Goal: Find specific page/section: Find specific page/section

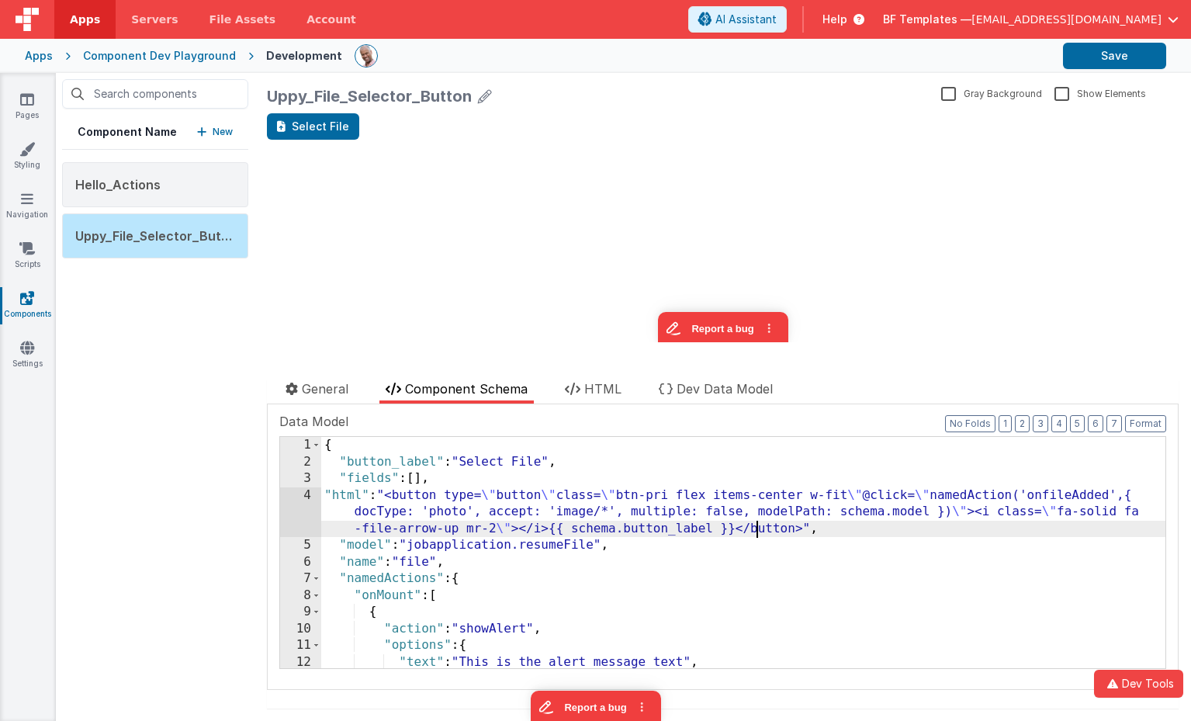
click at [758, 523] on div "{ "button_label" : "Select File" , "fields" : [ ] , "html" : "<button type= \" …" at bounding box center [743, 569] width 844 height 265
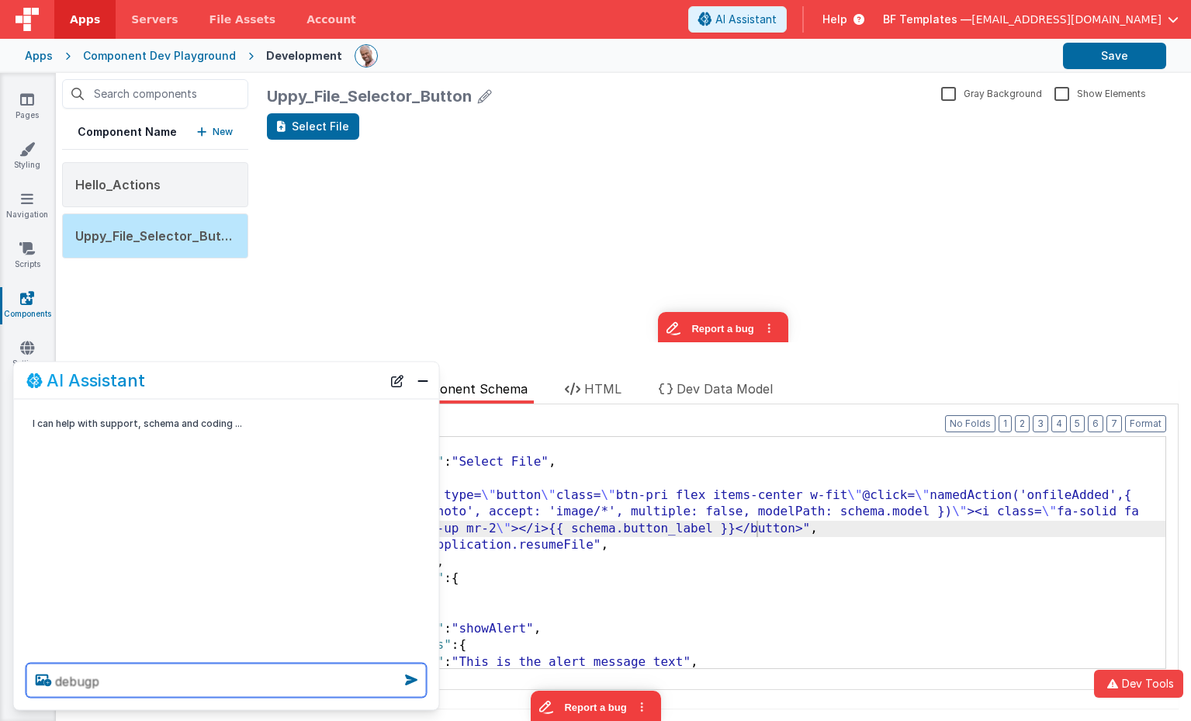
type textarea "debugp"
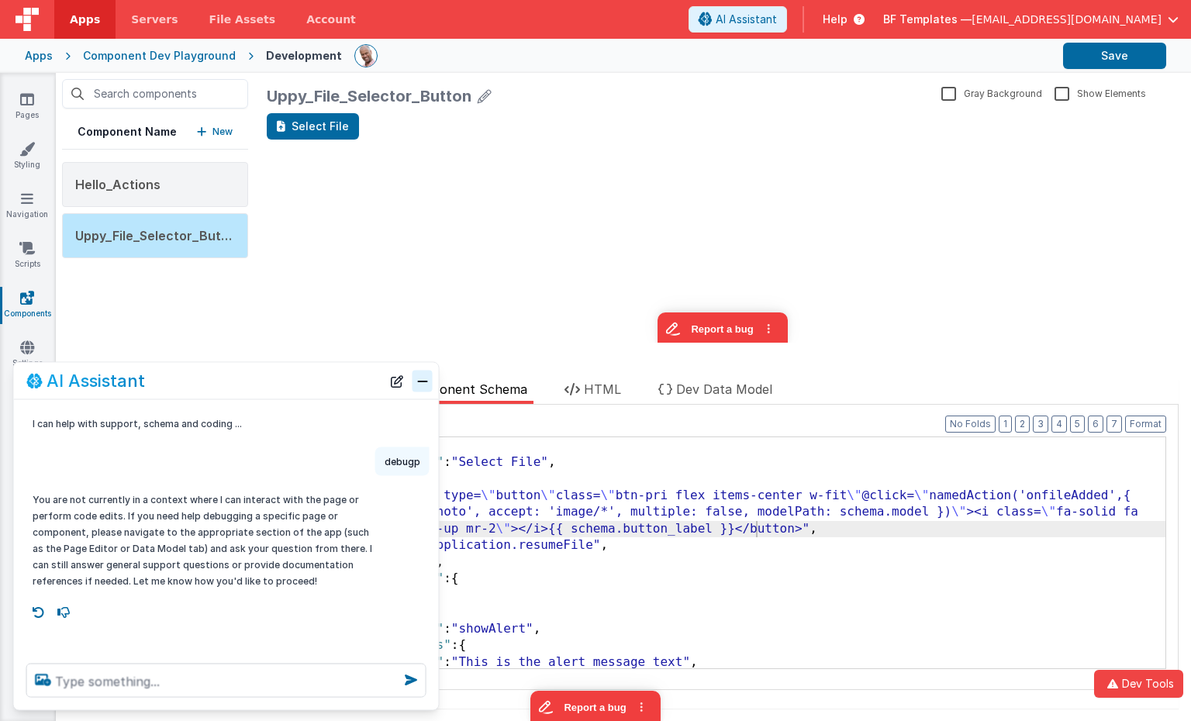
click at [417, 375] on button "Close" at bounding box center [423, 381] width 20 height 22
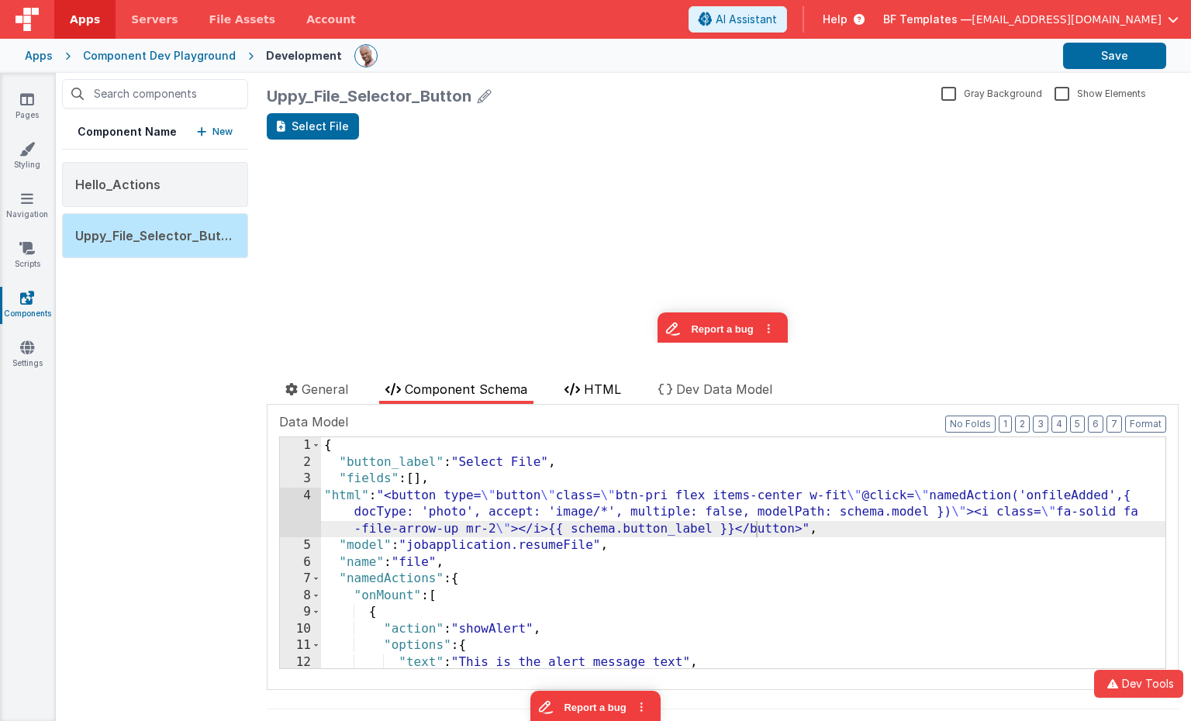
click at [592, 389] on span "HTML" at bounding box center [602, 390] width 37 height 16
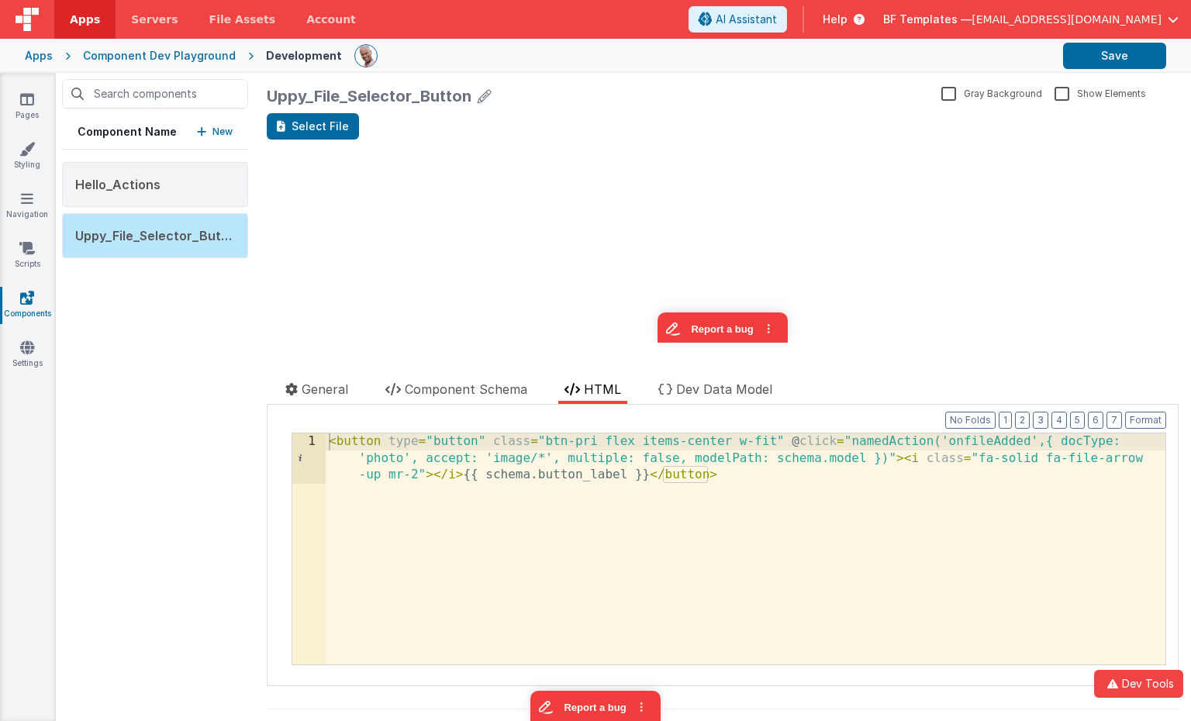
click at [584, 522] on div "< button type = "button" class = "btn-pri flex items-center w-fit" @ click = "n…" at bounding box center [746, 599] width 840 height 331
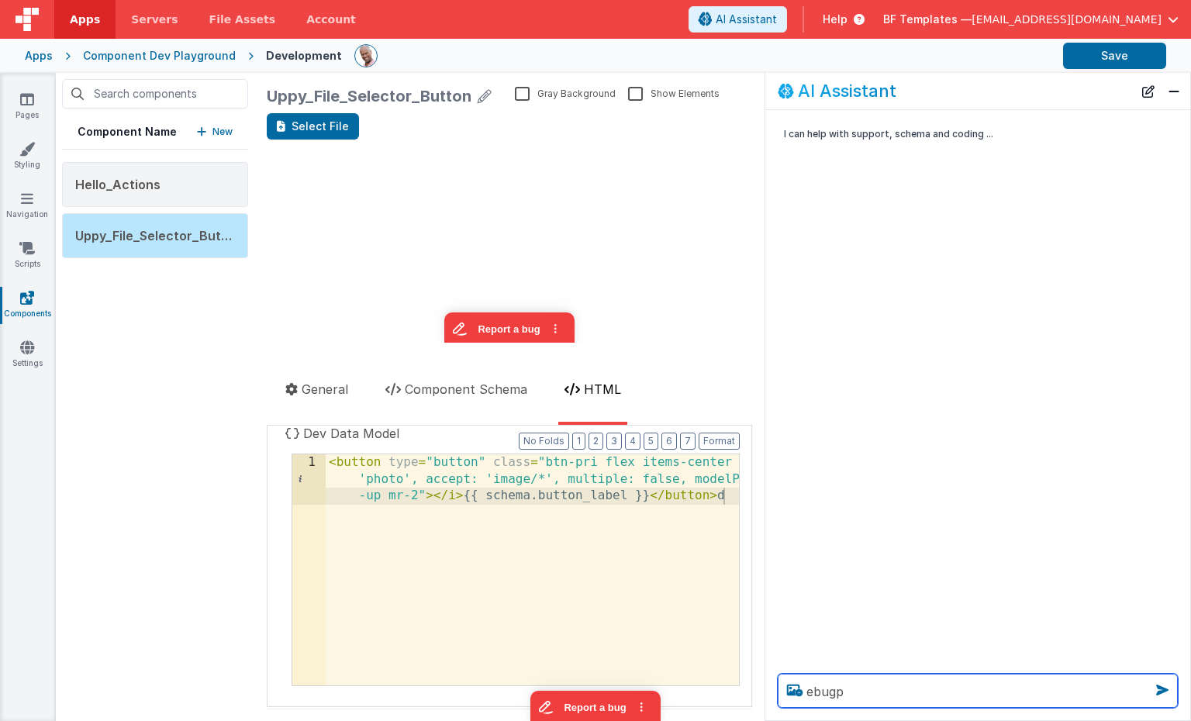
type textarea "ebugp"
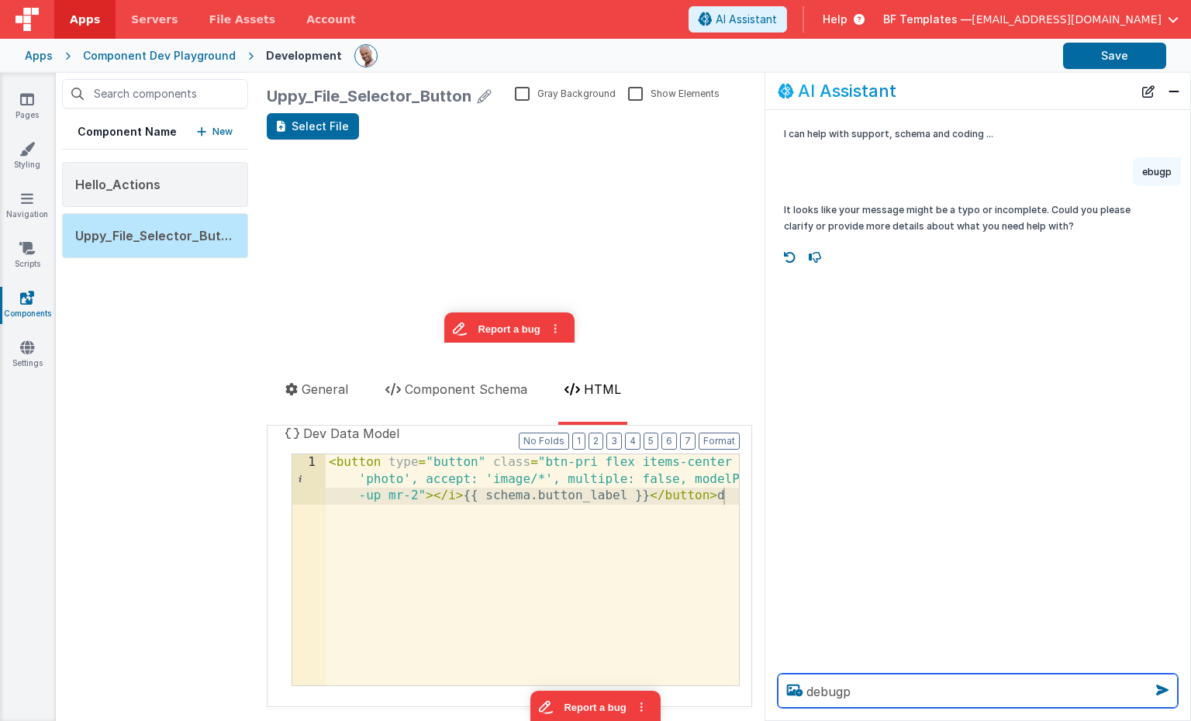
type textarea "debugp"
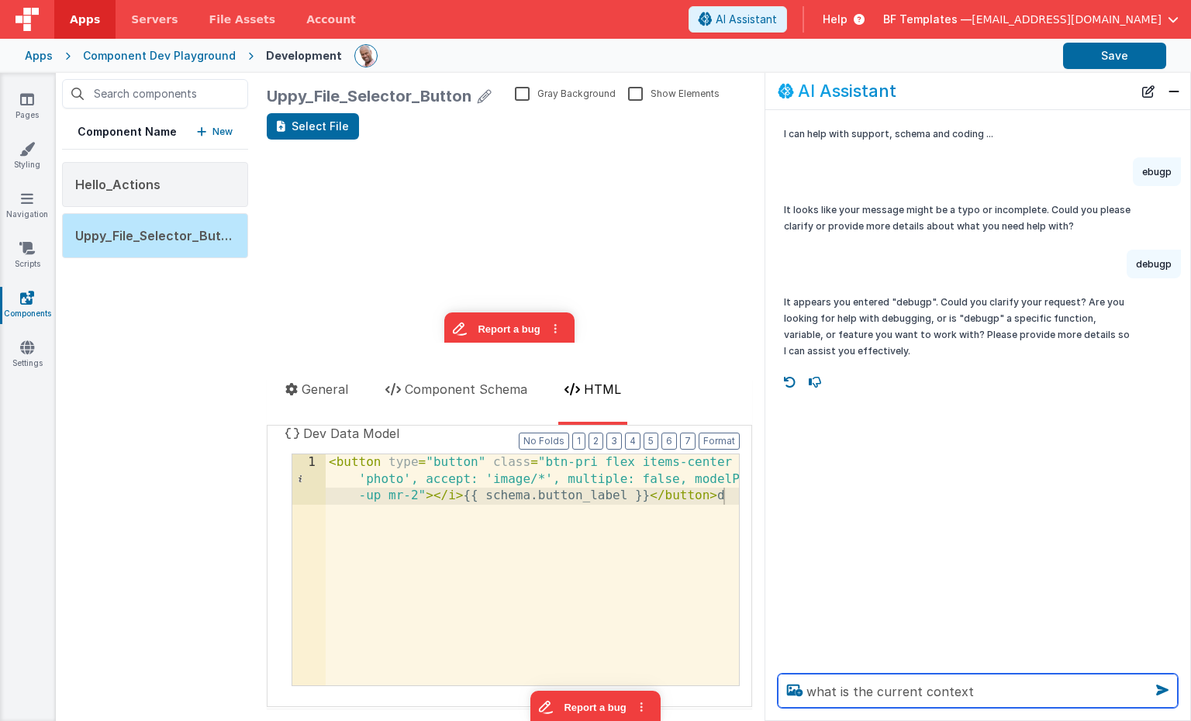
type textarea "what is the current context"
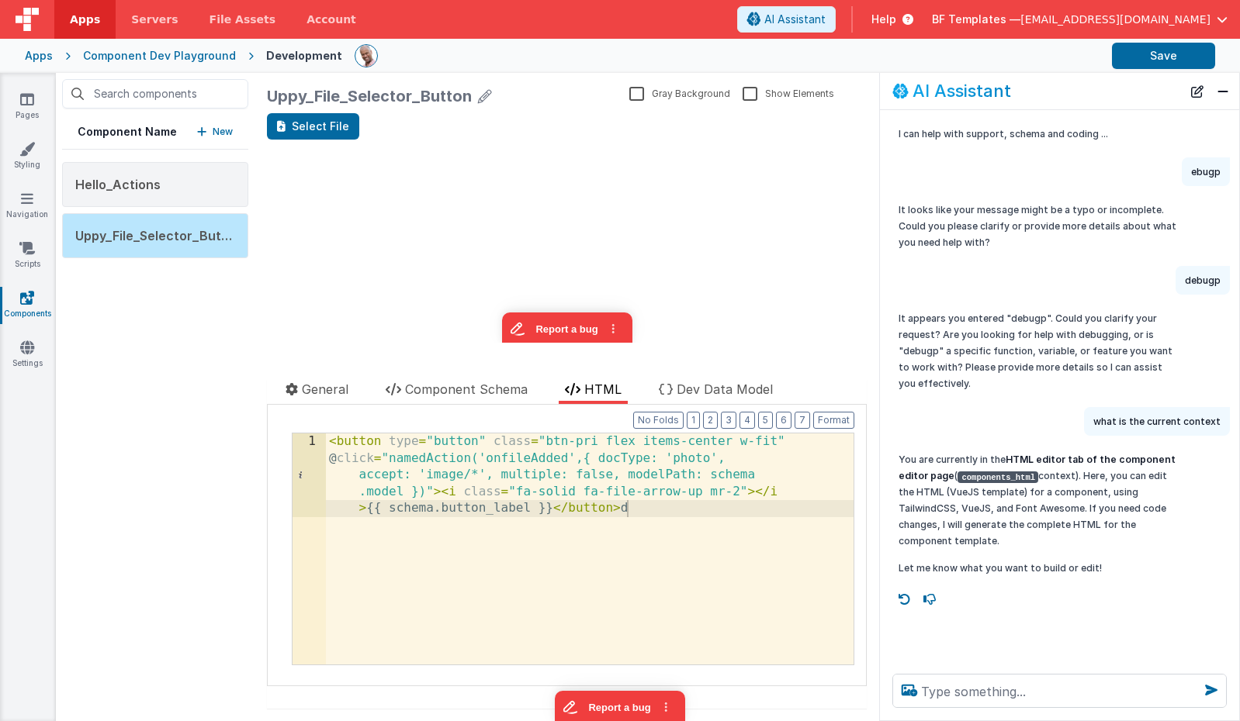
drag, startPoint x: 816, startPoint y: 144, endPoint x: 882, endPoint y: 147, distance: 66.0
click at [882, 147] on div "I can help with support, schema and coding ..." at bounding box center [1059, 133] width 359 height 29
click at [705, 394] on span "Dev Data Model" at bounding box center [724, 390] width 96 height 16
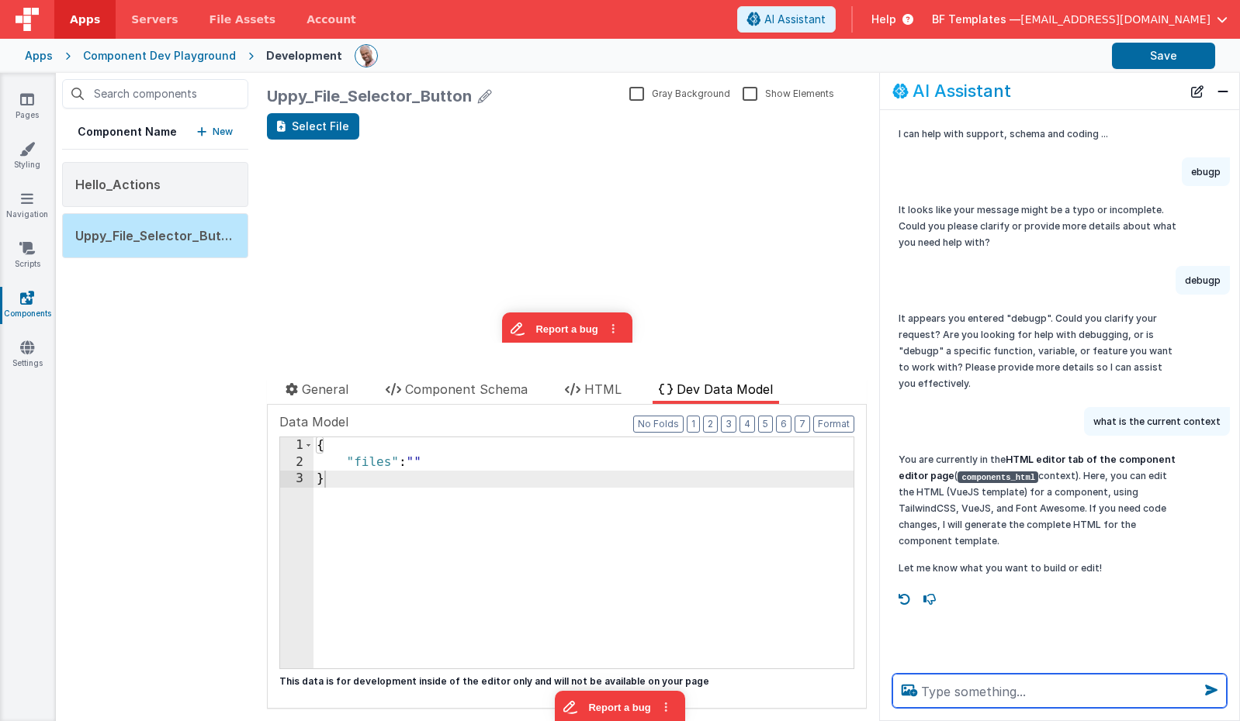
click at [977, 695] on textarea at bounding box center [1059, 691] width 334 height 34
type textarea "and now?"
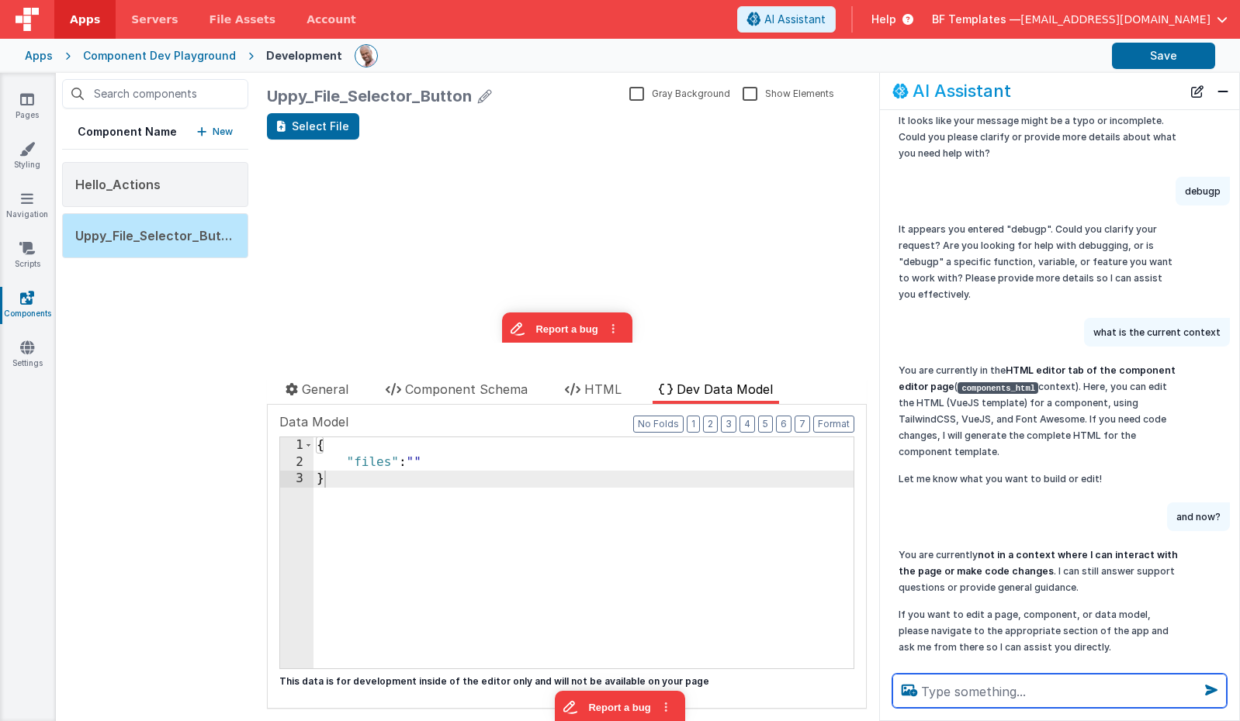
scroll to position [119, 0]
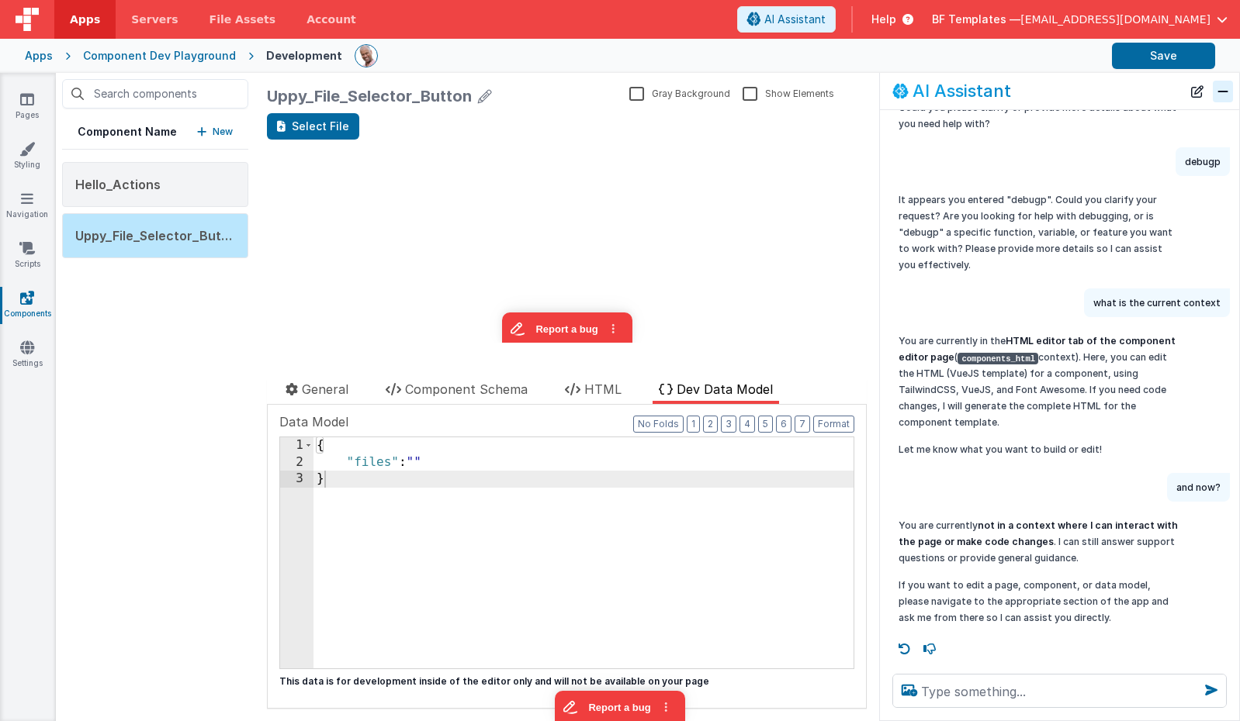
click at [1190, 99] on button "Close" at bounding box center [1222, 92] width 20 height 22
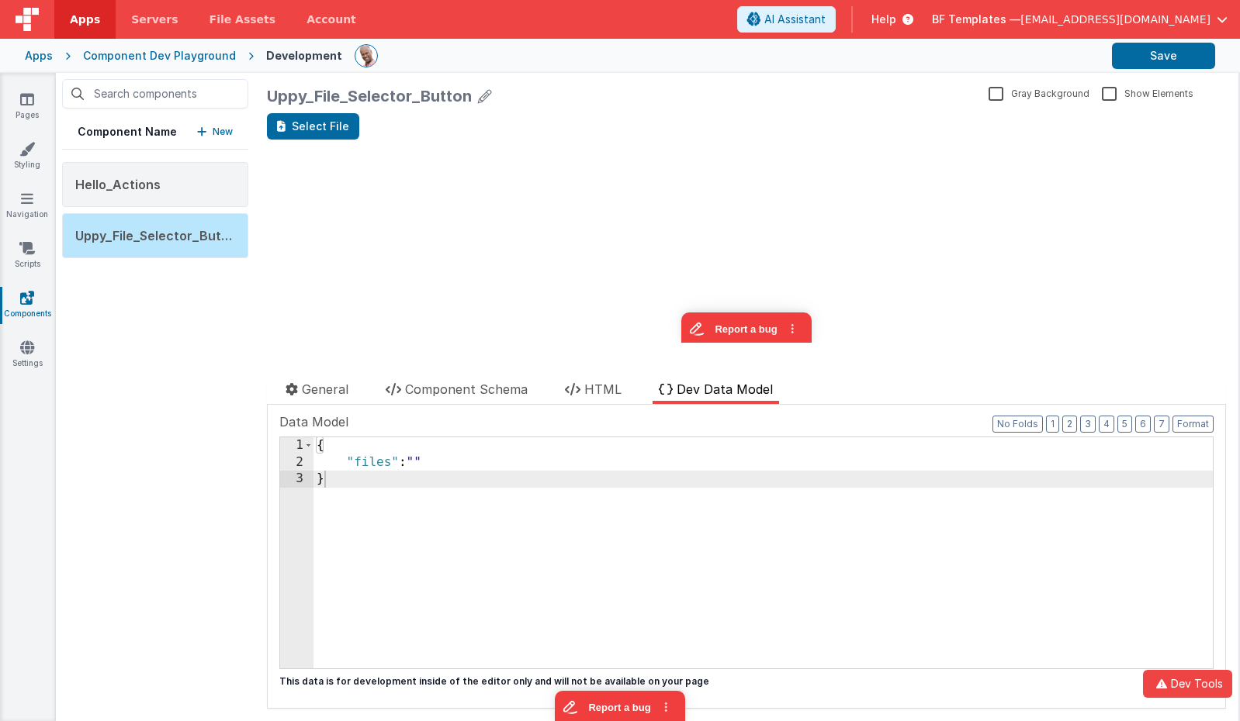
scroll to position [135, 0]
click at [443, 393] on span "Component Schema" at bounding box center [466, 390] width 123 height 16
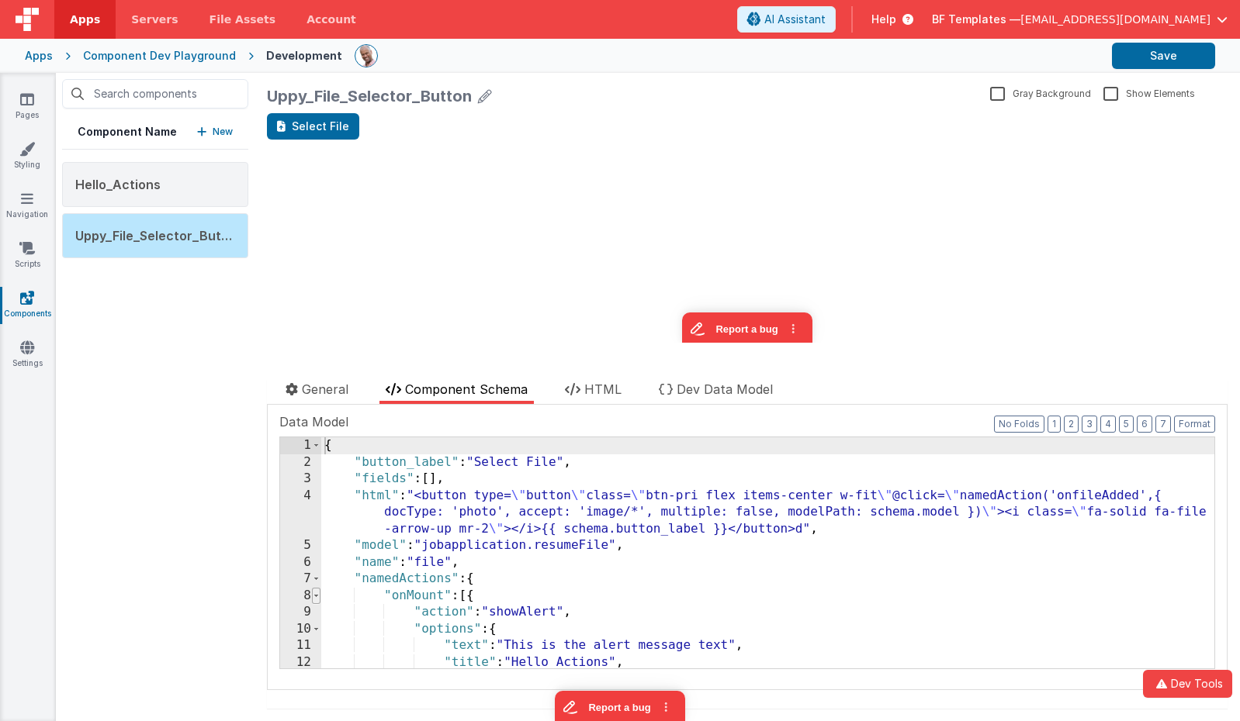
click at [316, 597] on span at bounding box center [316, 596] width 9 height 17
click at [316, 610] on span at bounding box center [316, 612] width 9 height 17
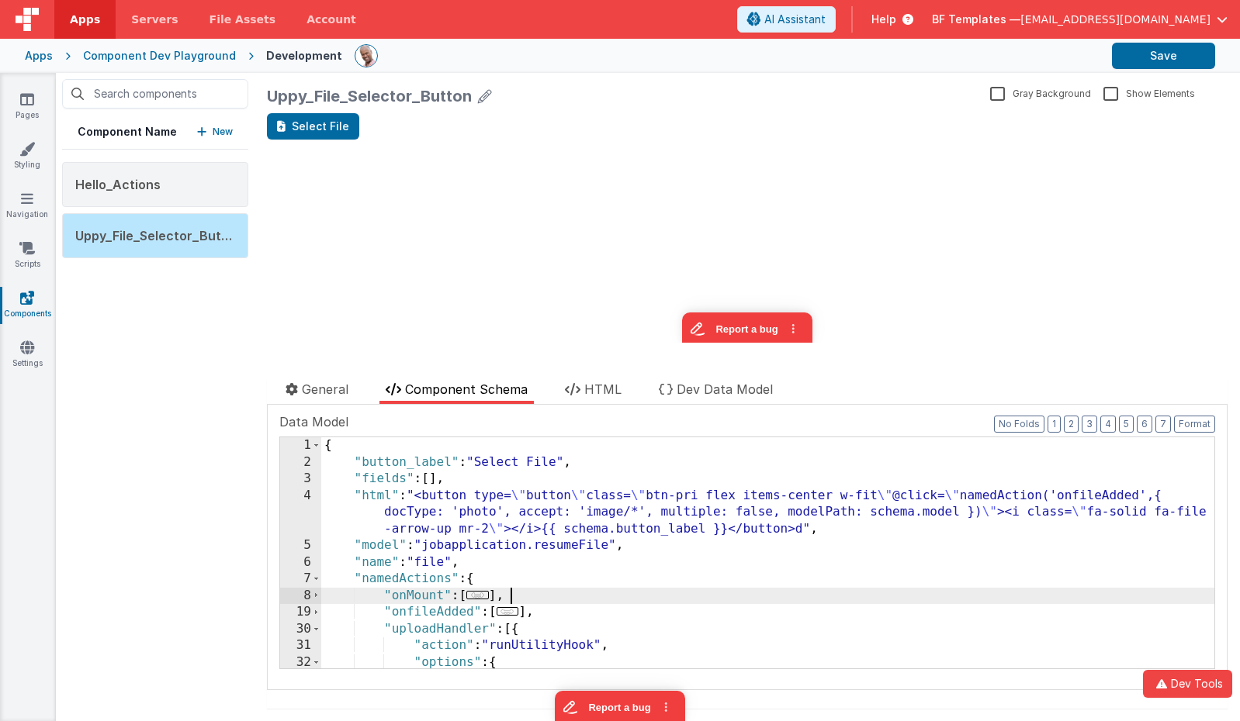
click at [742, 590] on div "{ "button_label" : "Select File" , "fields" : [ ] , "html" : "<button type= \" …" at bounding box center [767, 569] width 893 height 265
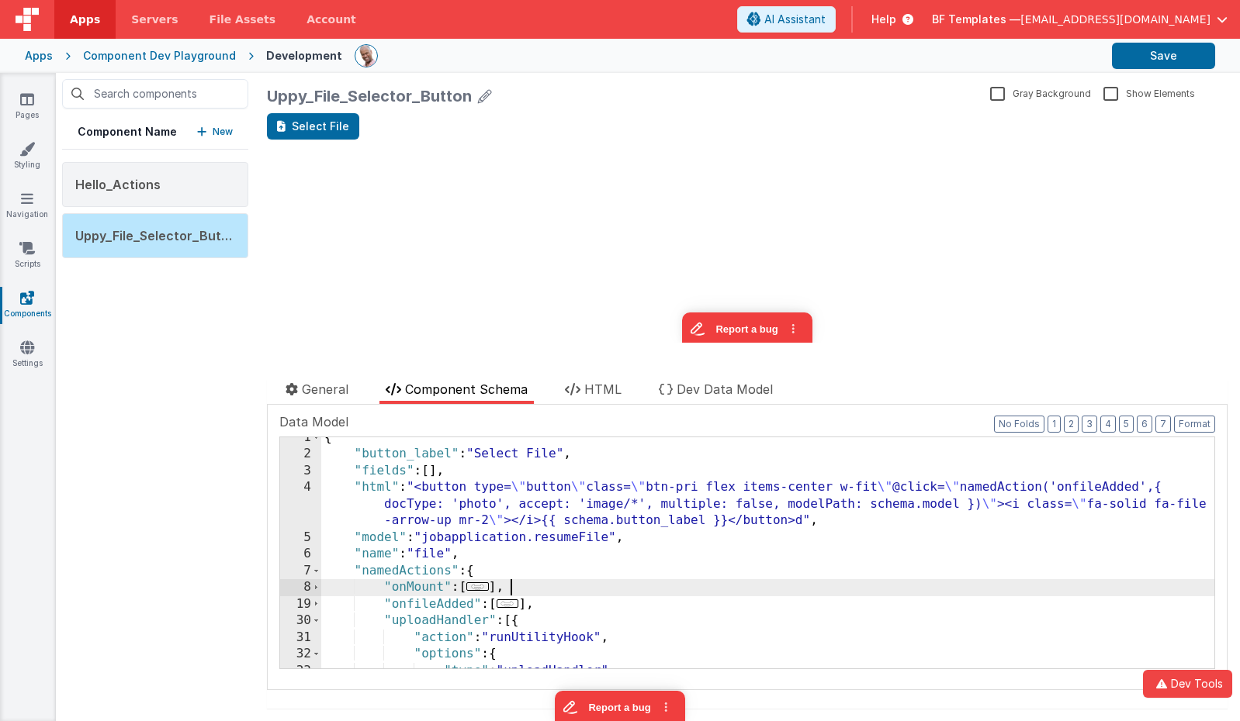
scroll to position [102, 0]
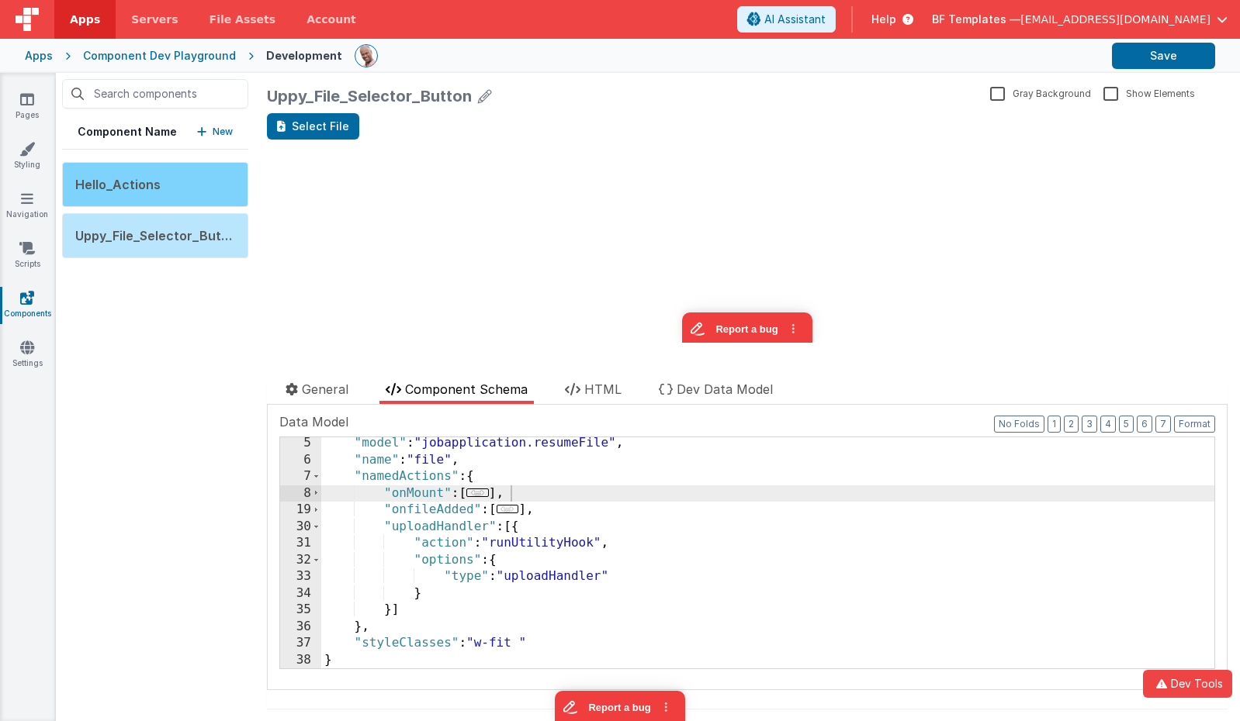
click at [169, 189] on div "Hello_Actions" at bounding box center [155, 184] width 186 height 45
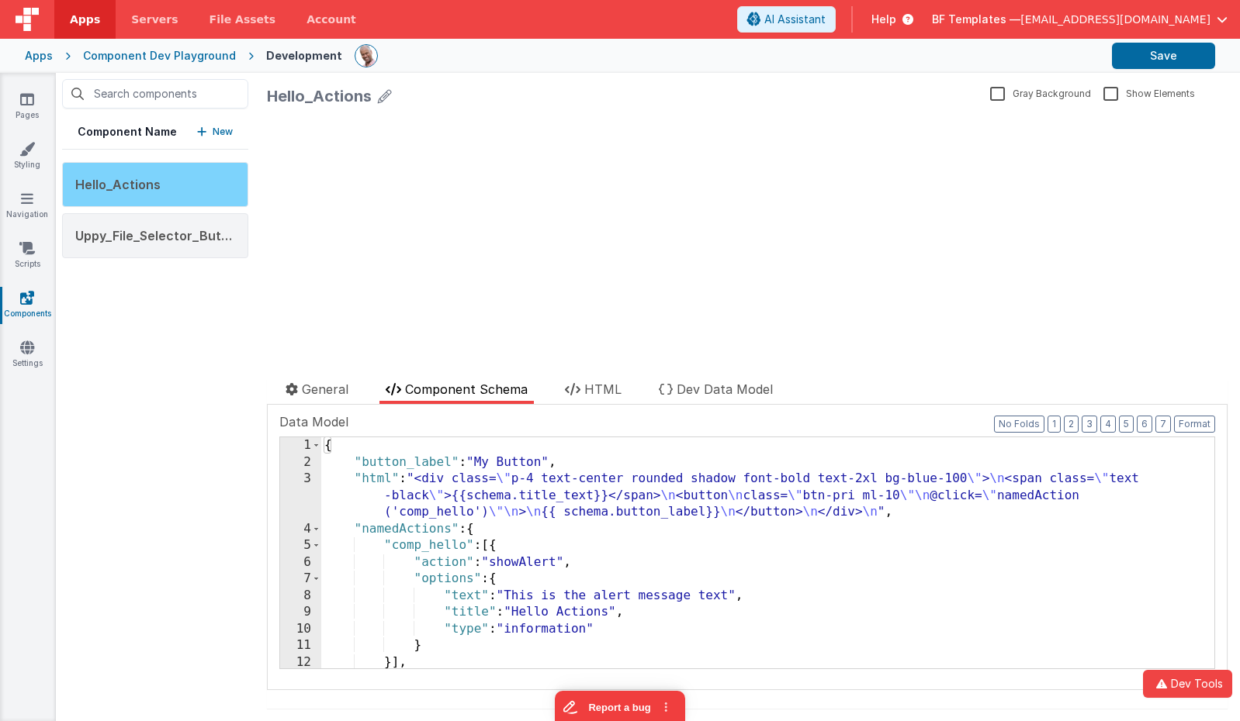
scroll to position [0, 0]
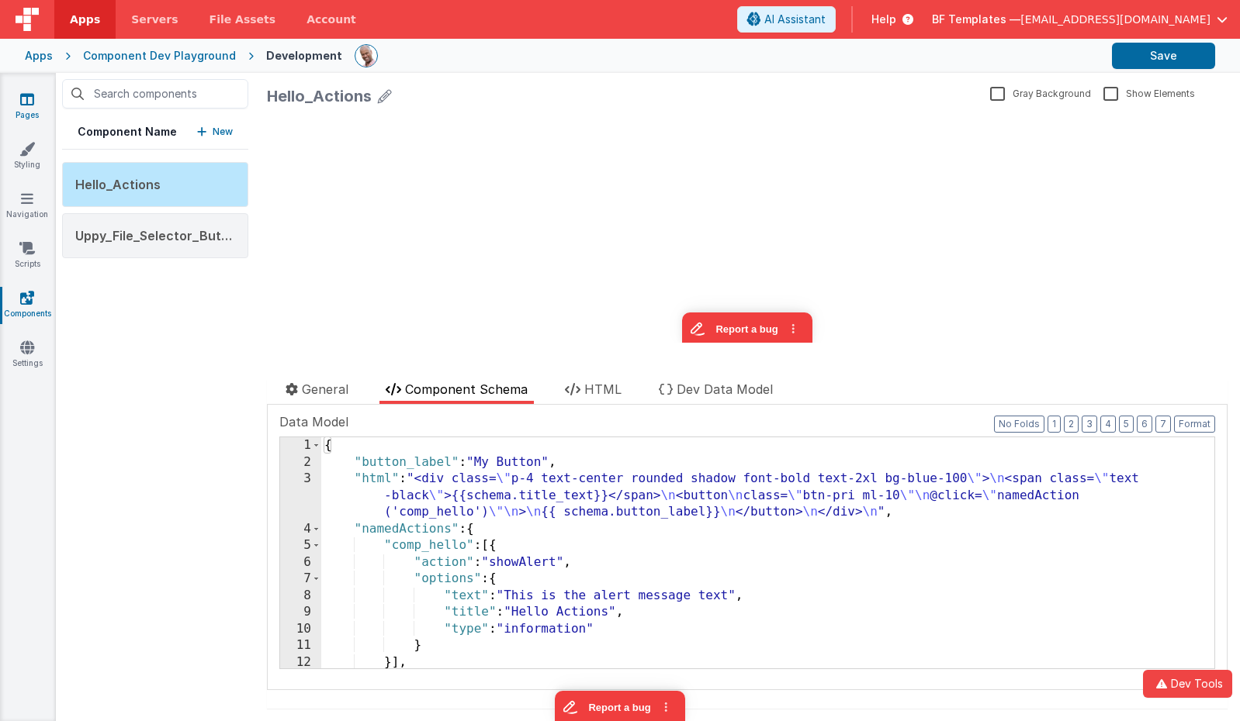
click at [35, 102] on link "Pages" at bounding box center [27, 107] width 56 height 31
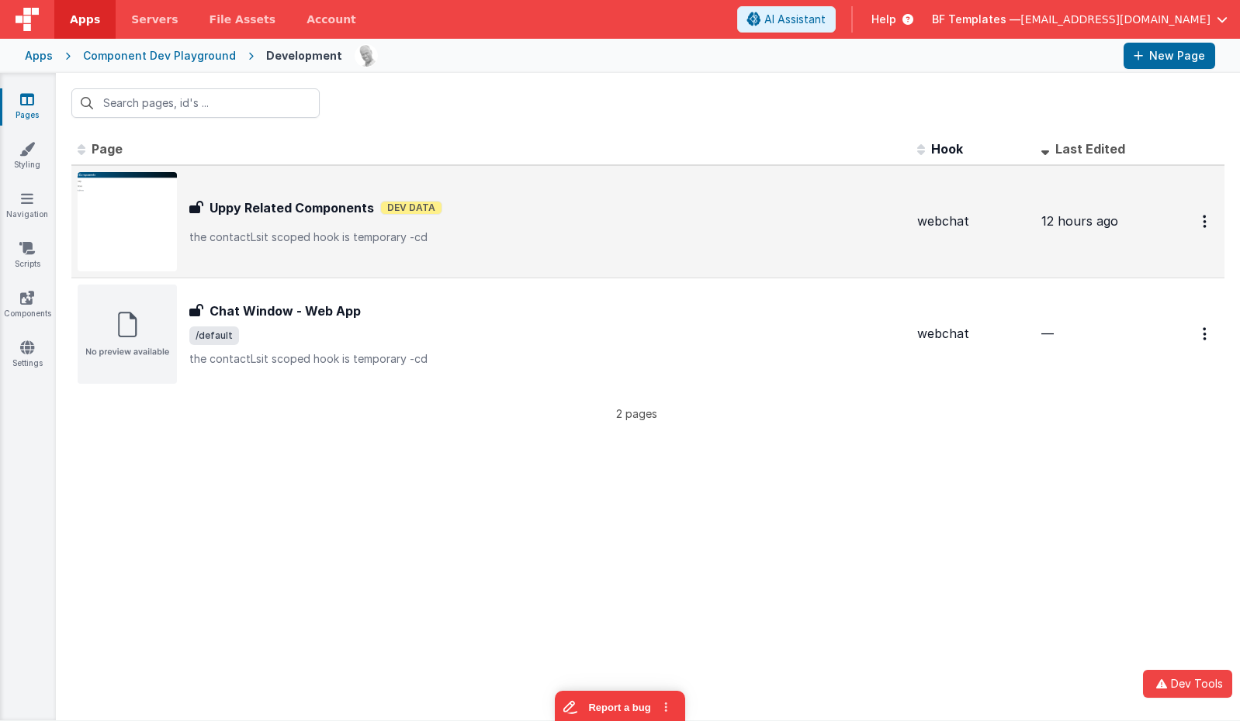
click at [457, 222] on div "Uppy Related Components Uppy Related Components Dev Data the contactLsit scoped…" at bounding box center [546, 222] width 715 height 47
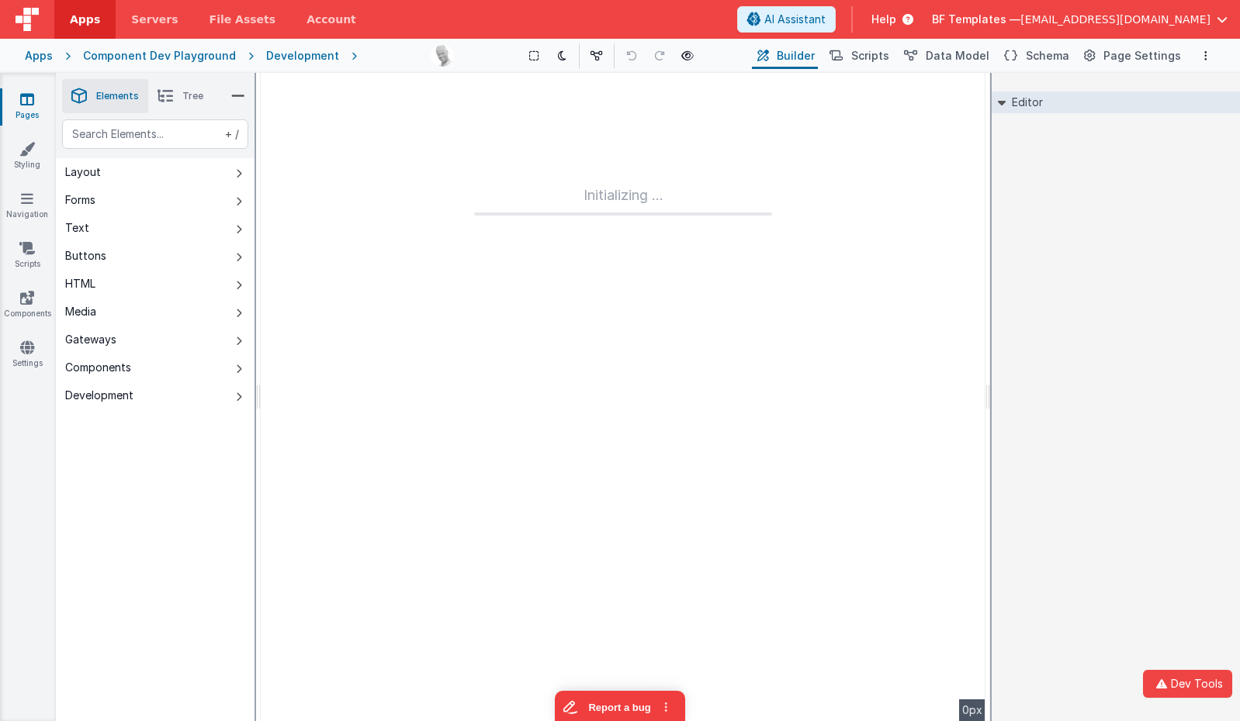
click at [256, 222] on div at bounding box center [256, 397] width 0 height 648
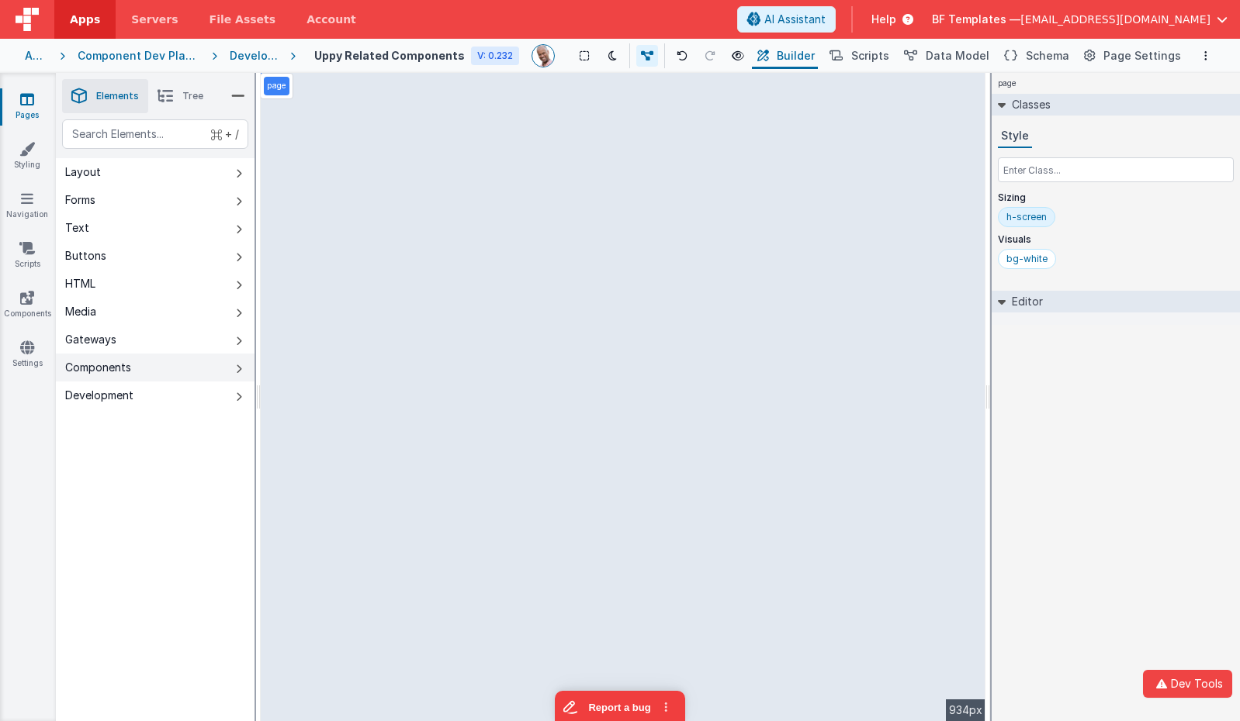
click at [185, 364] on button "Components" at bounding box center [155, 368] width 199 height 28
drag, startPoint x: 357, startPoint y: 133, endPoint x: 434, endPoint y: 204, distance: 104.3
click at [491, 309] on div "--> 934px" at bounding box center [623, 397] width 725 height 648
drag, startPoint x: 403, startPoint y: 120, endPoint x: 556, endPoint y: 148, distance: 156.1
click at [556, 148] on div "--> 934px" at bounding box center [623, 397] width 725 height 648
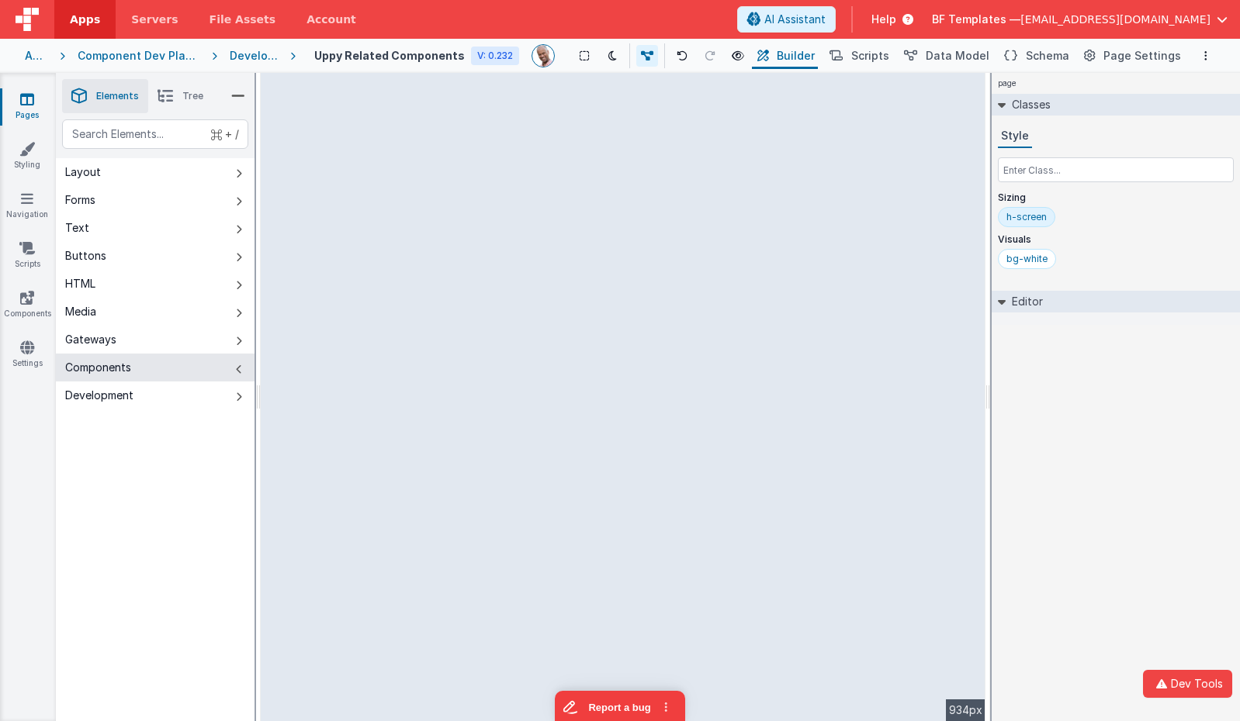
drag, startPoint x: 434, startPoint y: 136, endPoint x: 562, endPoint y: 140, distance: 127.3
click at [562, 140] on div "--> 934px" at bounding box center [623, 397] width 725 height 648
drag, startPoint x: 599, startPoint y: 161, endPoint x: 341, endPoint y: 88, distance: 268.2
click at [594, 160] on div "--> 934px" at bounding box center [623, 397] width 725 height 648
click at [230, 60] on icon at bounding box center [214, 56] width 30 height 16
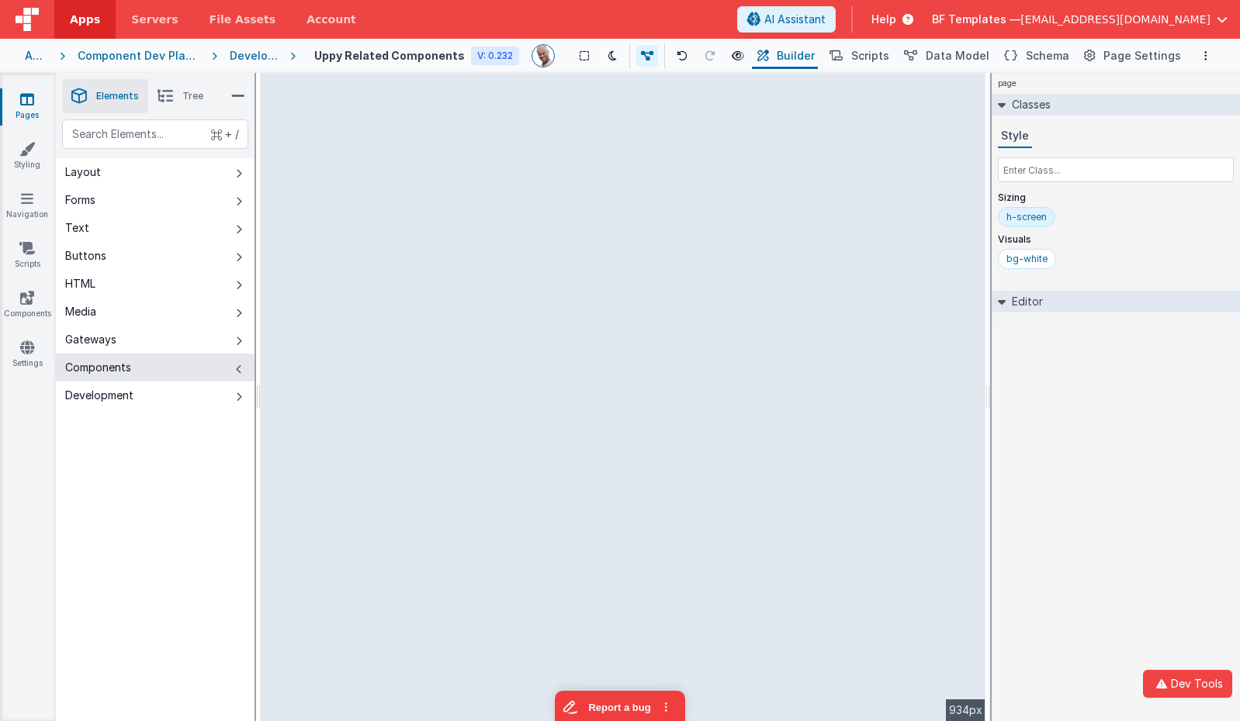
drag, startPoint x: 261, startPoint y: 57, endPoint x: 244, endPoint y: 56, distance: 16.3
click at [261, 57] on div "Development" at bounding box center [254, 56] width 48 height 16
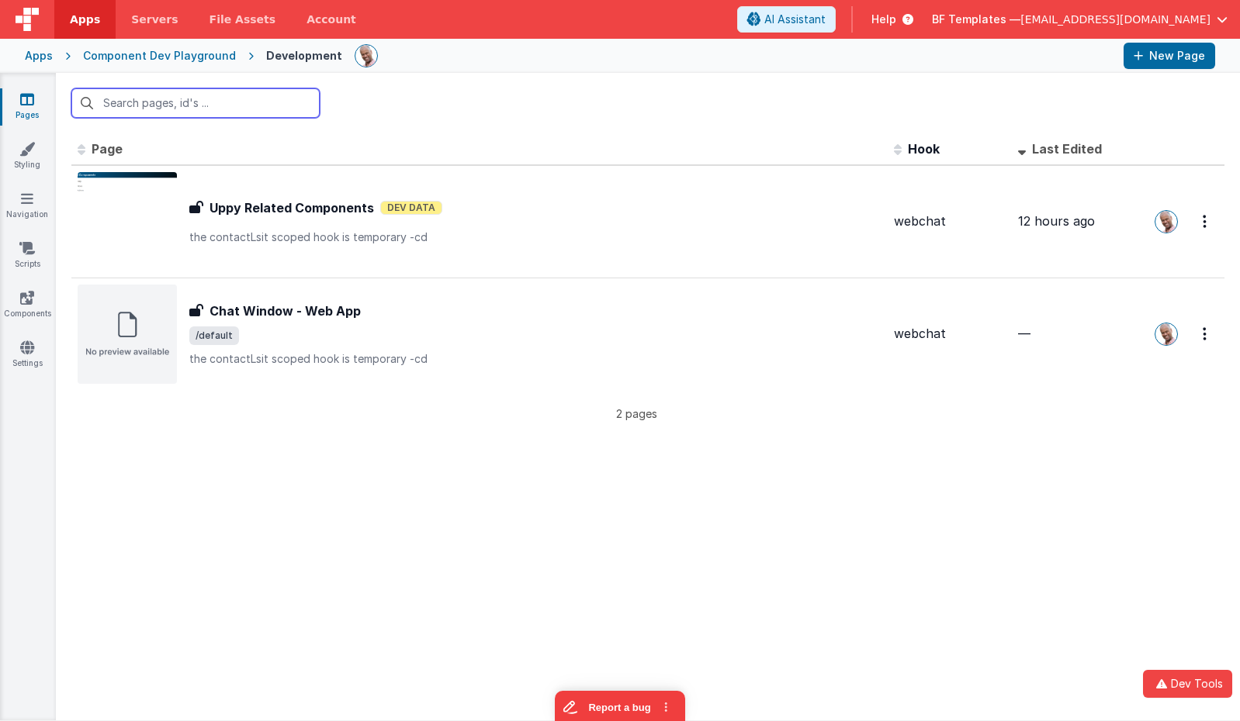
click at [144, 50] on div "Component Dev Playground" at bounding box center [159, 56] width 153 height 16
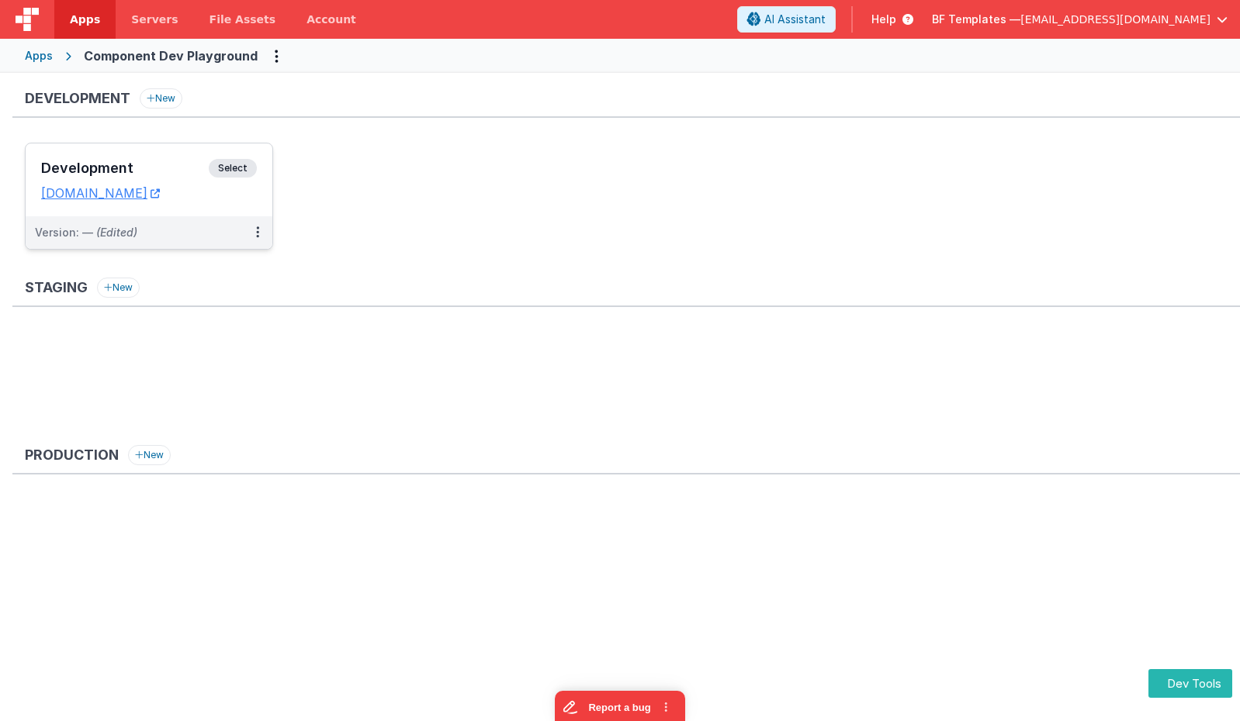
click at [237, 171] on span "Select" at bounding box center [233, 168] width 48 height 19
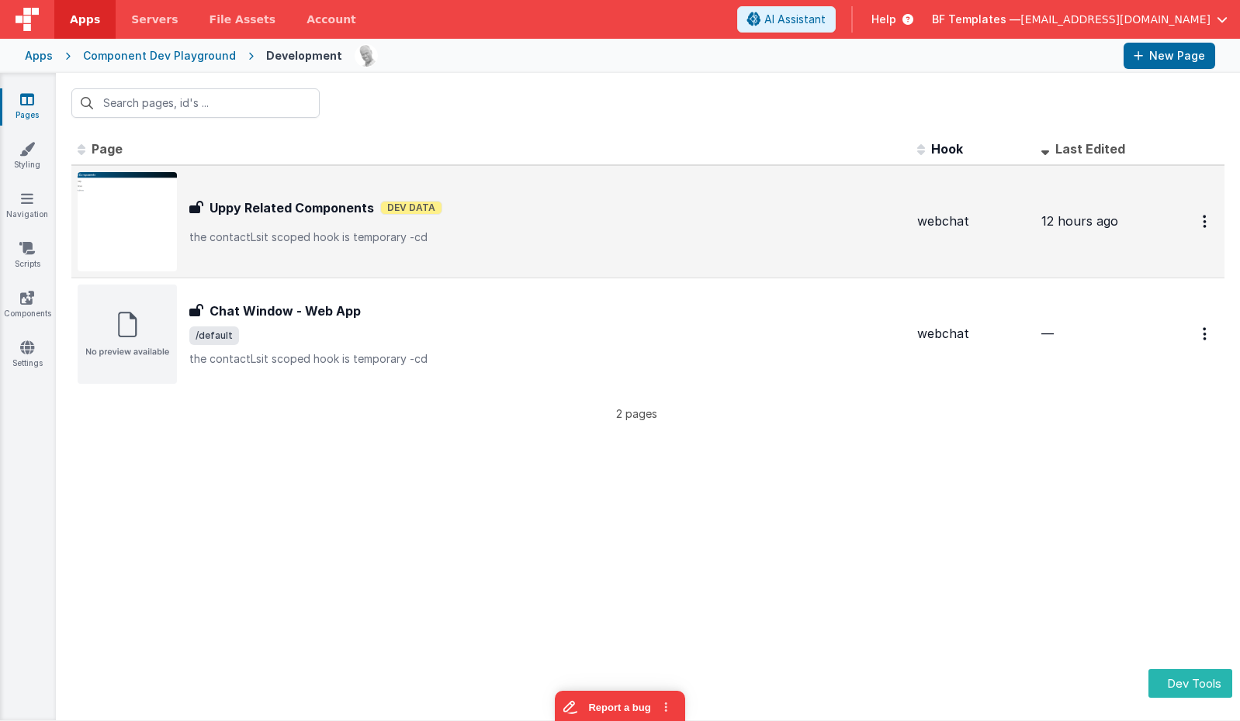
click at [302, 208] on h3 "Uppy Related Components" at bounding box center [291, 208] width 164 height 19
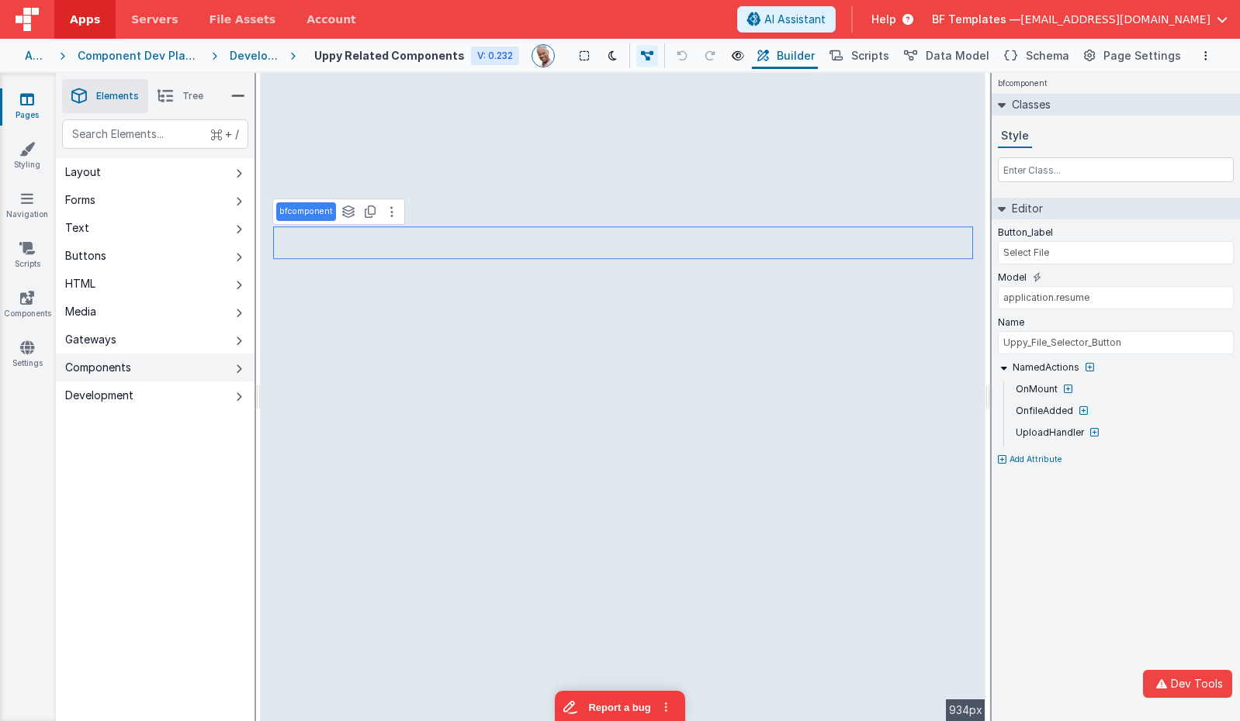
click at [217, 380] on button "Components" at bounding box center [155, 368] width 199 height 28
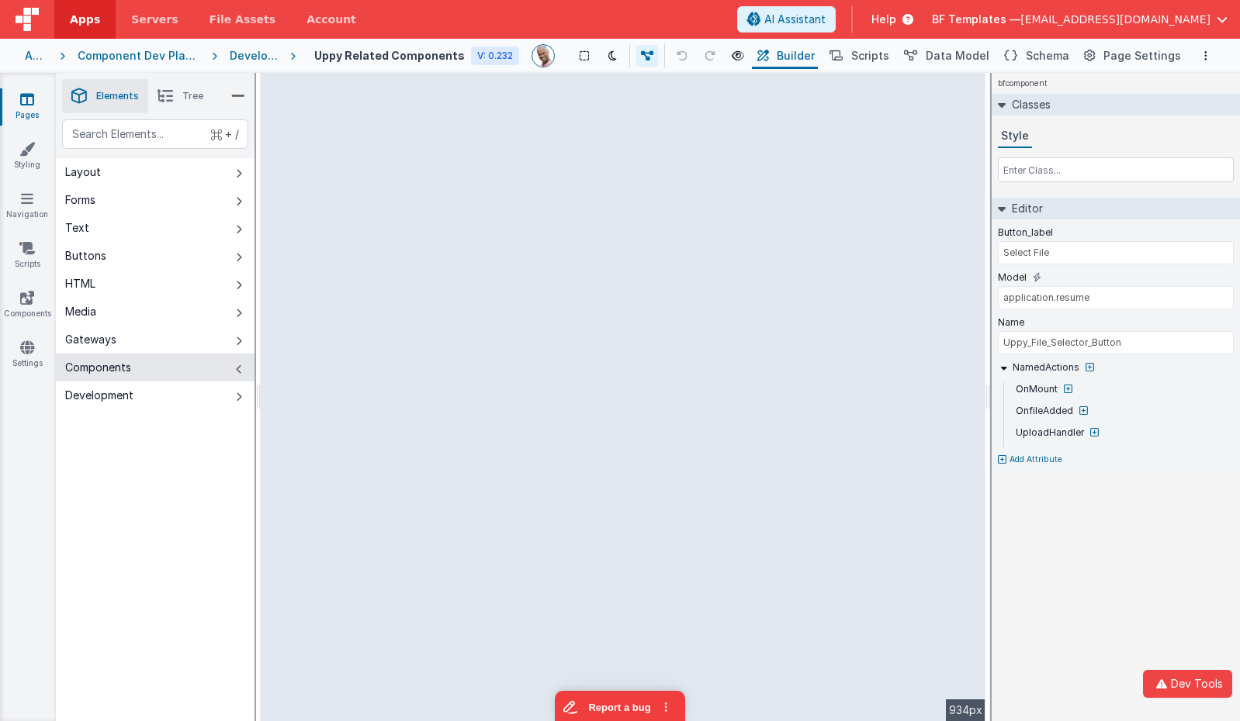
type input "jobapplication.resumeFile"
